Goal: Download file/media

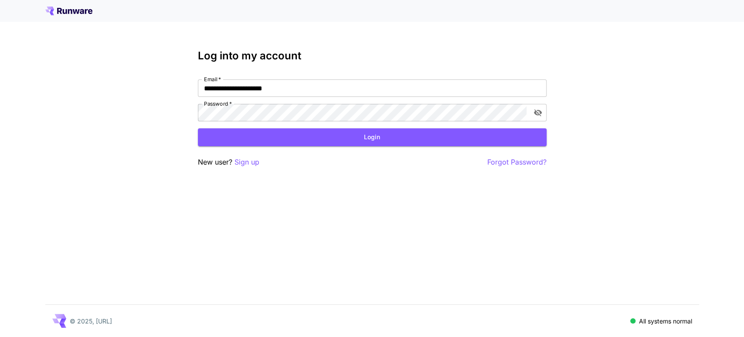
click at [276, 139] on button "Login" at bounding box center [372, 137] width 349 height 18
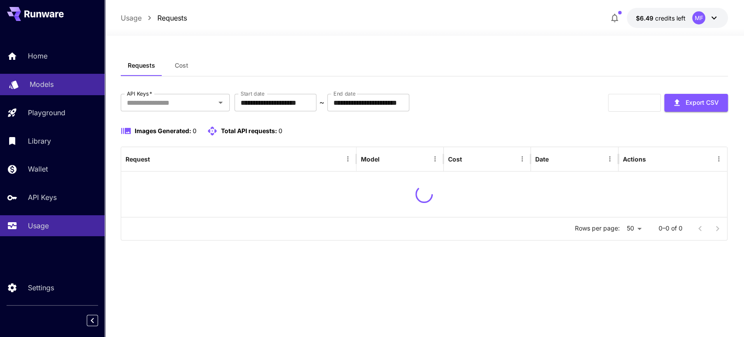
click at [46, 84] on p "Models" at bounding box center [42, 84] width 24 height 10
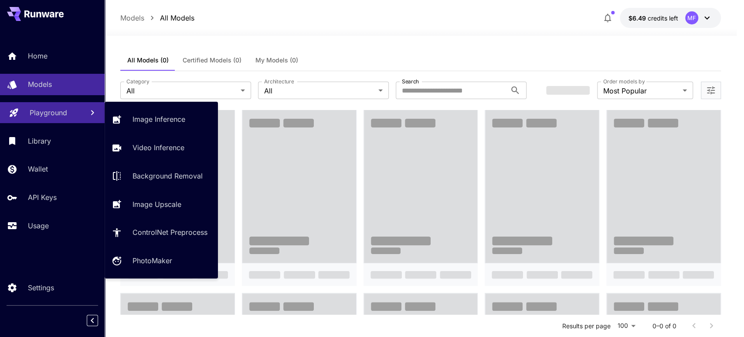
click at [70, 112] on div "Playground" at bounding box center [53, 112] width 47 height 10
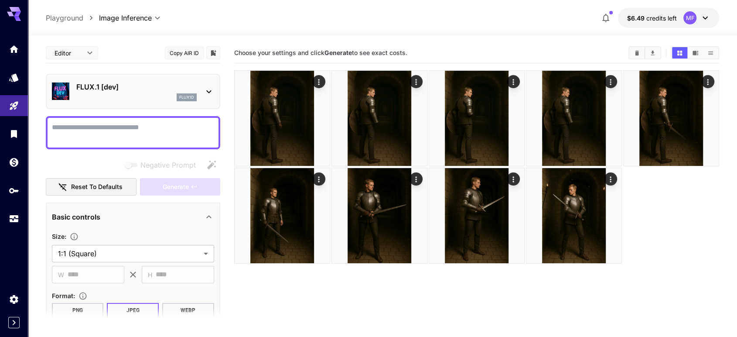
click at [159, 90] on p "FLUX.1 [dev]" at bounding box center [136, 87] width 120 height 10
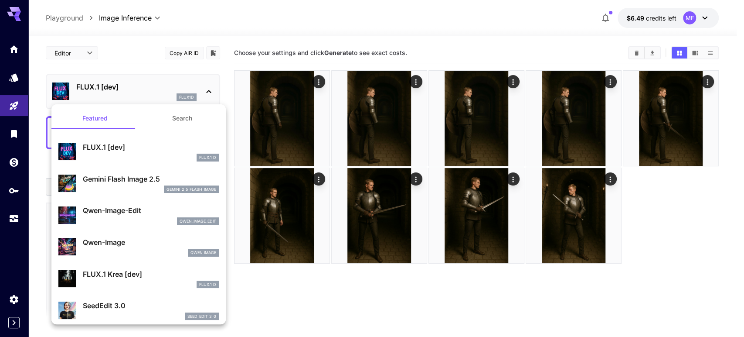
click at [132, 185] on div "gemini_2_5_flash_image" at bounding box center [151, 189] width 136 height 8
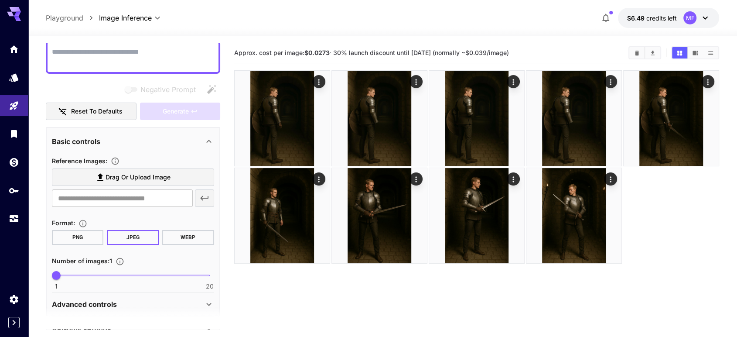
scroll to position [108, 0]
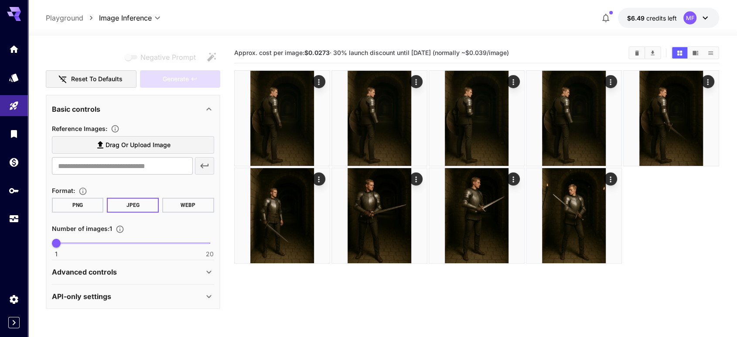
click at [113, 268] on p "Advanced controls" at bounding box center [84, 271] width 65 height 10
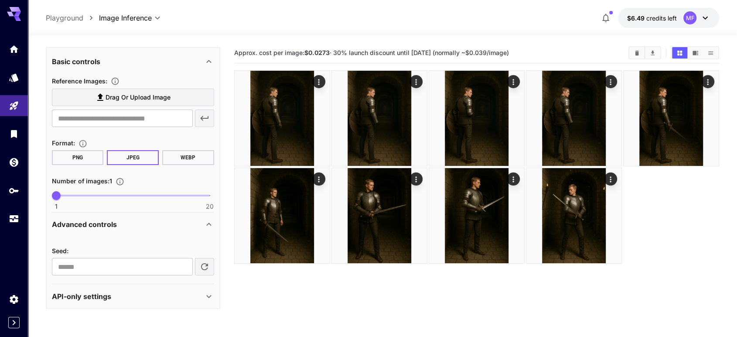
click at [123, 289] on div "API-only settings" at bounding box center [133, 296] width 162 height 21
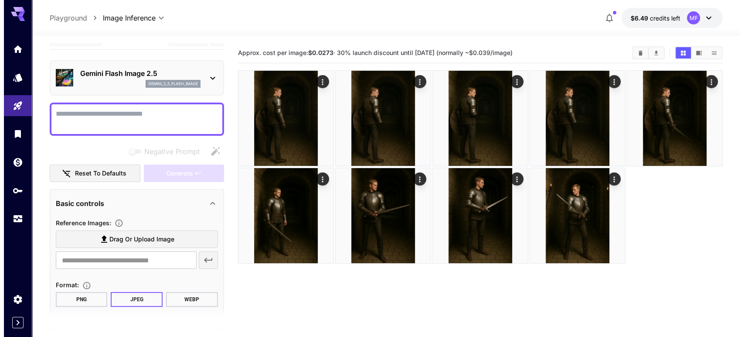
scroll to position [0, 0]
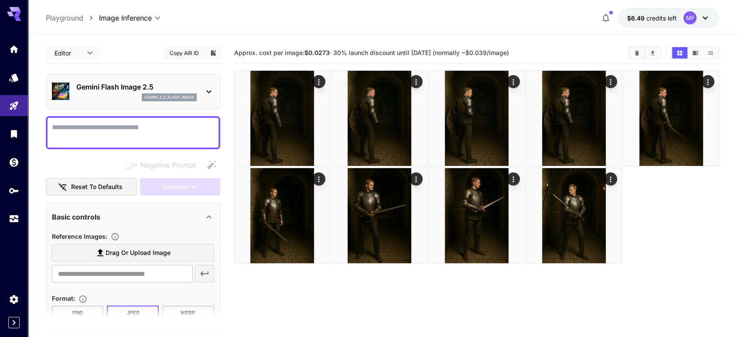
click at [115, 134] on textarea "Negative Prompt" at bounding box center [133, 132] width 162 height 21
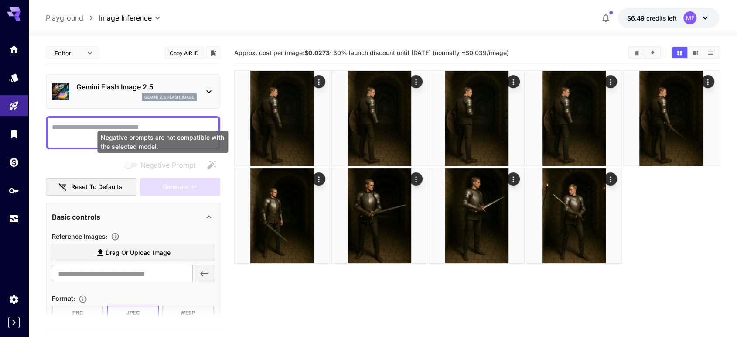
click at [133, 167] on span "Negative prompts are not compatible with the selected model." at bounding box center [131, 165] width 17 height 10
click at [133, 163] on span "Negative prompts are not compatible with the selected model." at bounding box center [131, 165] width 11 height 4
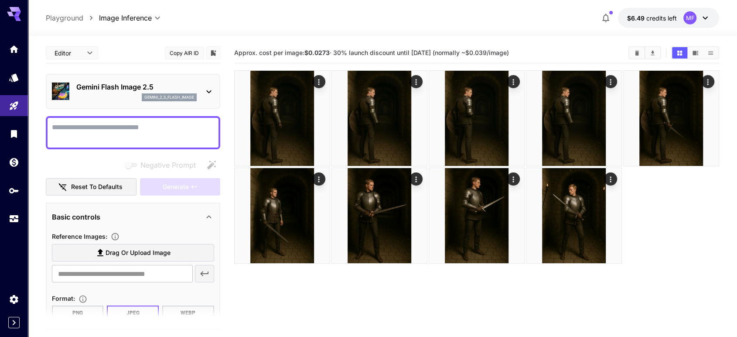
drag, startPoint x: 168, startPoint y: 146, endPoint x: 104, endPoint y: 126, distance: 66.7
click at [674, 245] on div at bounding box center [476, 166] width 485 height 193
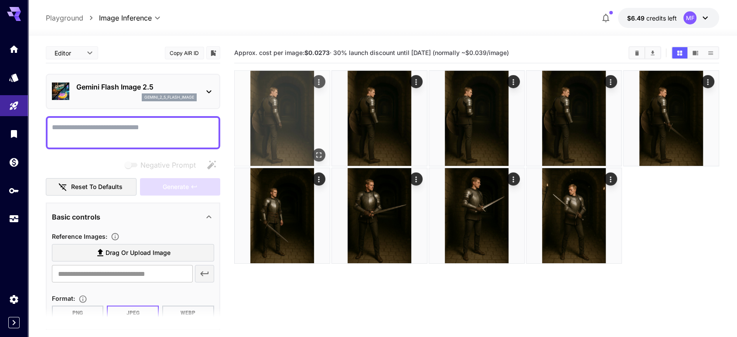
click at [272, 124] on img at bounding box center [282, 118] width 95 height 95
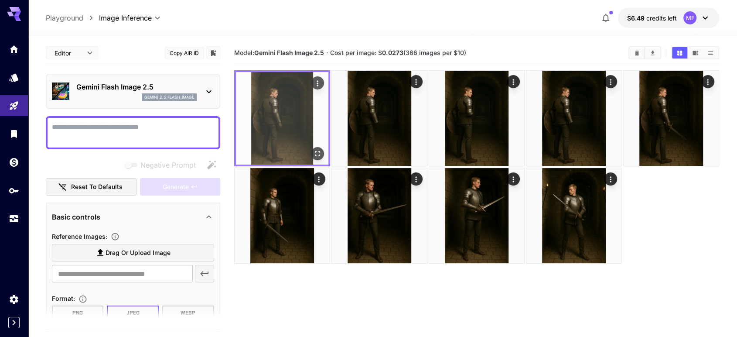
click at [272, 124] on img at bounding box center [282, 118] width 92 height 92
click at [291, 114] on img at bounding box center [282, 118] width 92 height 92
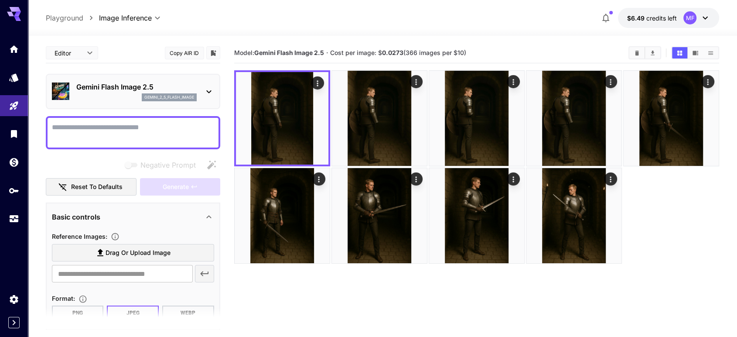
click at [668, 256] on div at bounding box center [476, 166] width 485 height 193
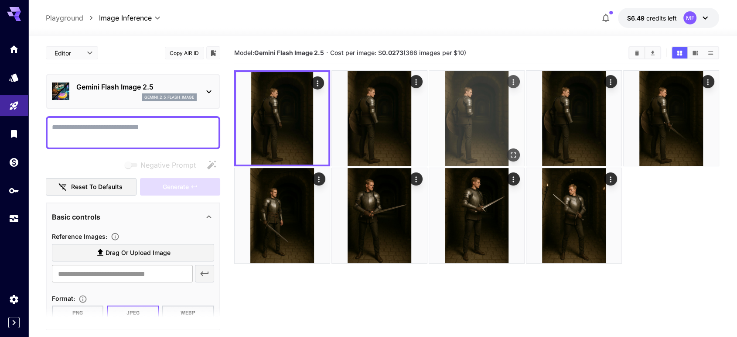
click at [476, 116] on img at bounding box center [476, 118] width 95 height 95
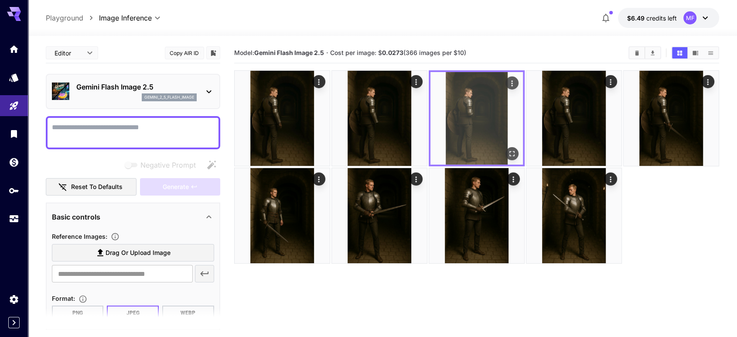
click at [476, 116] on img at bounding box center [476, 118] width 92 height 92
click at [513, 153] on icon "Open in fullscreen" at bounding box center [512, 153] width 9 height 9
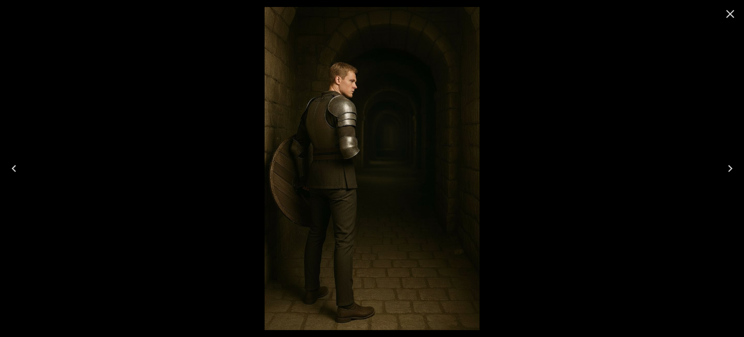
click at [732, 12] on icon "Close" at bounding box center [730, 14] width 8 height 8
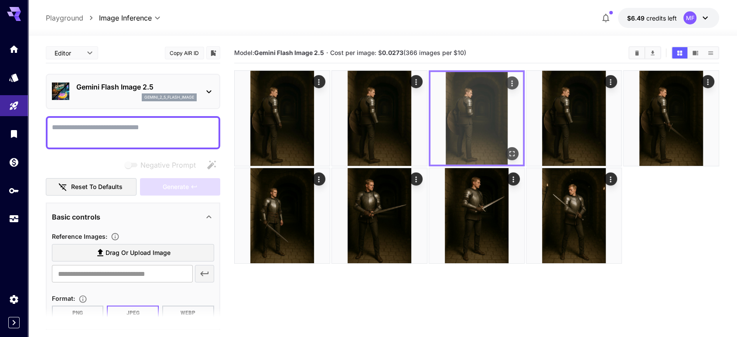
click at [515, 82] on icon "Actions" at bounding box center [512, 83] width 9 height 9
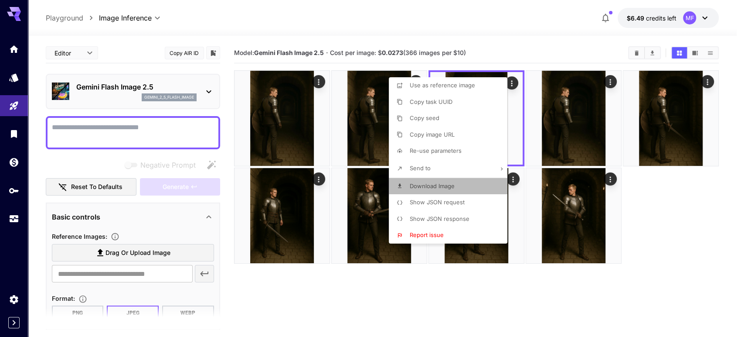
click at [429, 187] on span "Download Image" at bounding box center [432, 185] width 45 height 7
